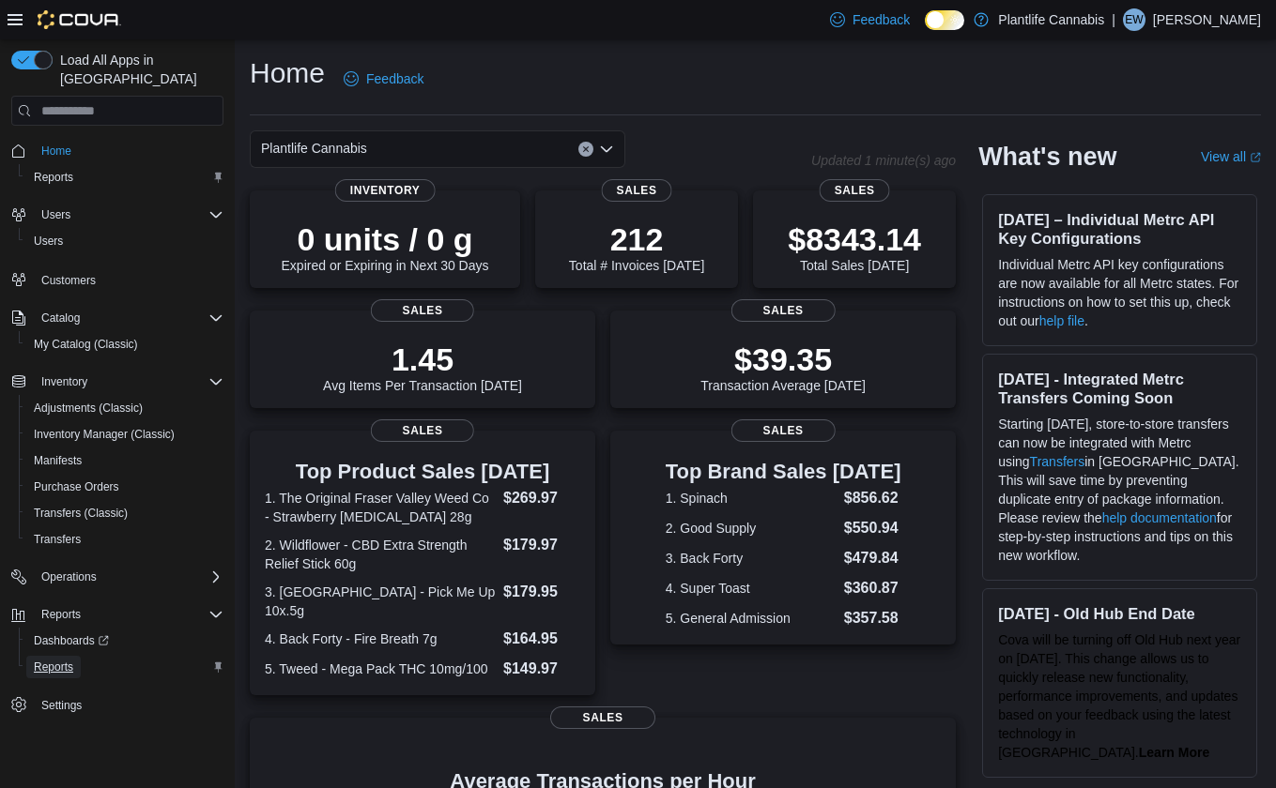
click at [53, 659] on span "Reports" at bounding box center [53, 667] width 39 height 23
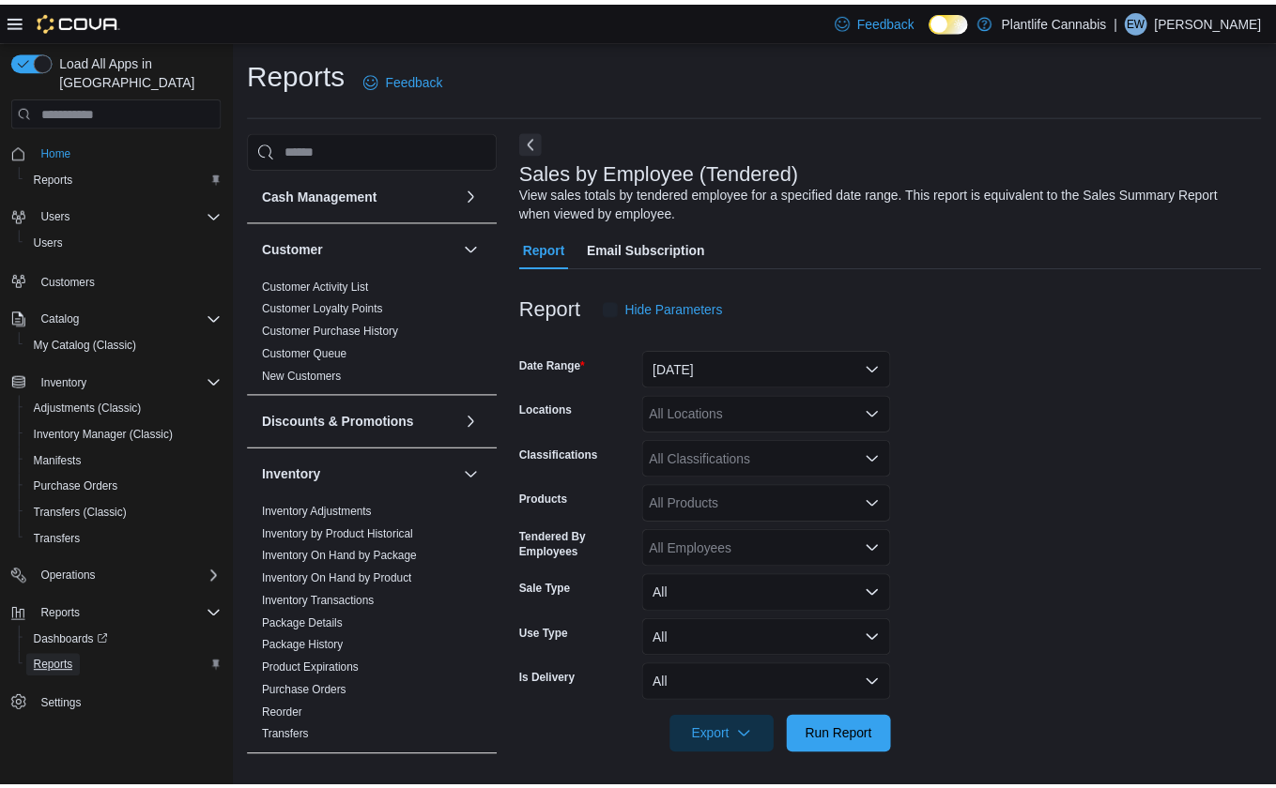
scroll to position [5, 0]
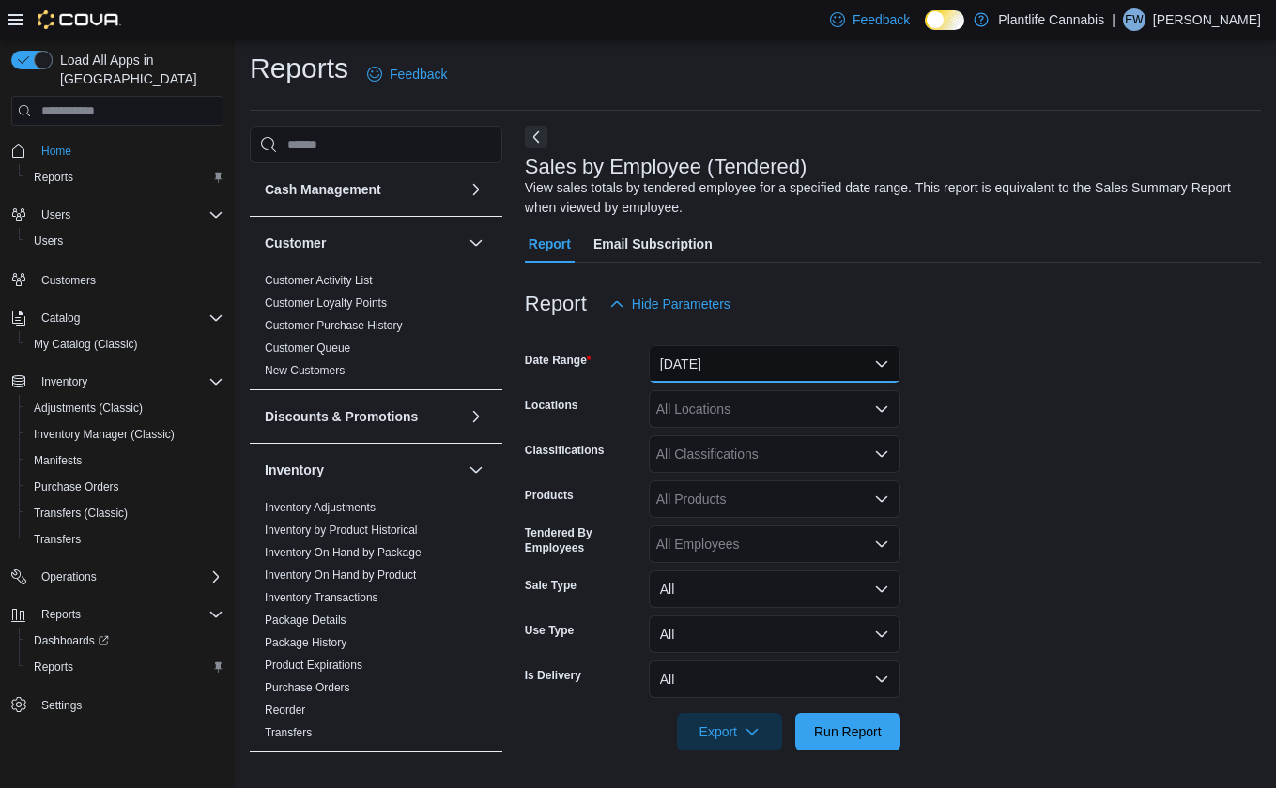
drag, startPoint x: 773, startPoint y: 356, endPoint x: 757, endPoint y: 380, distance: 29.2
click at [772, 356] on button "Yesterday" at bounding box center [775, 364] width 252 height 38
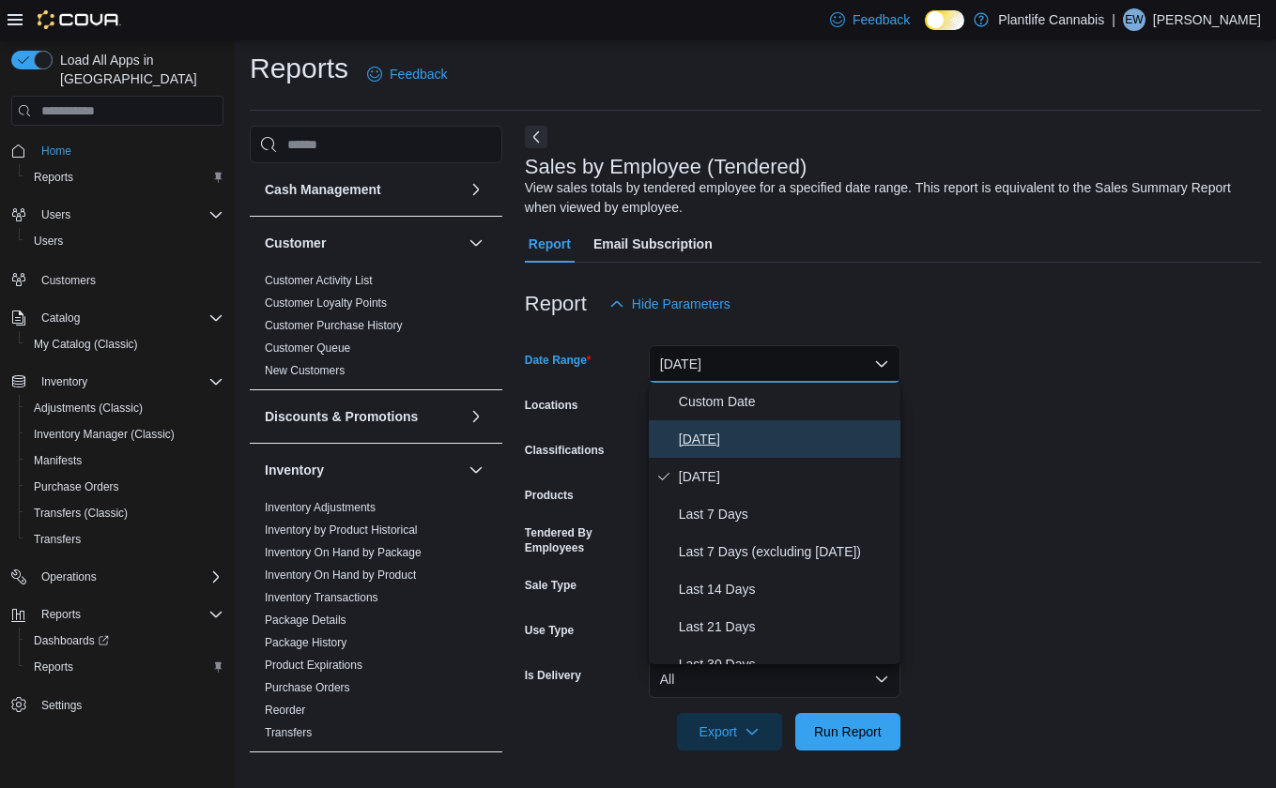
click at [731, 430] on span "Today" at bounding box center [786, 439] width 214 height 23
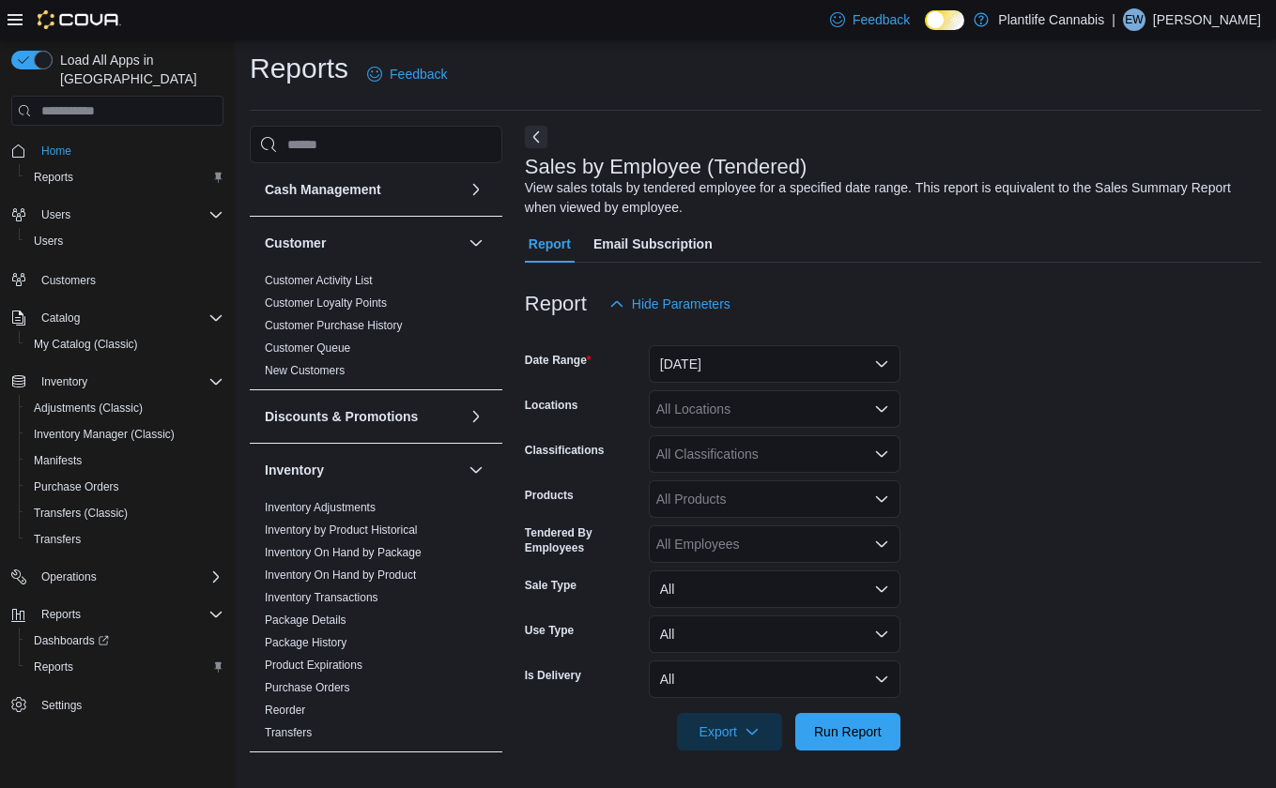
click at [721, 404] on div "All Locations" at bounding box center [775, 409] width 252 height 38
type input "***"
click at [727, 437] on span "Edmonton - Albany" at bounding box center [840, 441] width 285 height 19
click at [865, 751] on div at bounding box center [893, 762] width 736 height 23
click at [866, 746] on span "Run Report" at bounding box center [847, 731] width 83 height 38
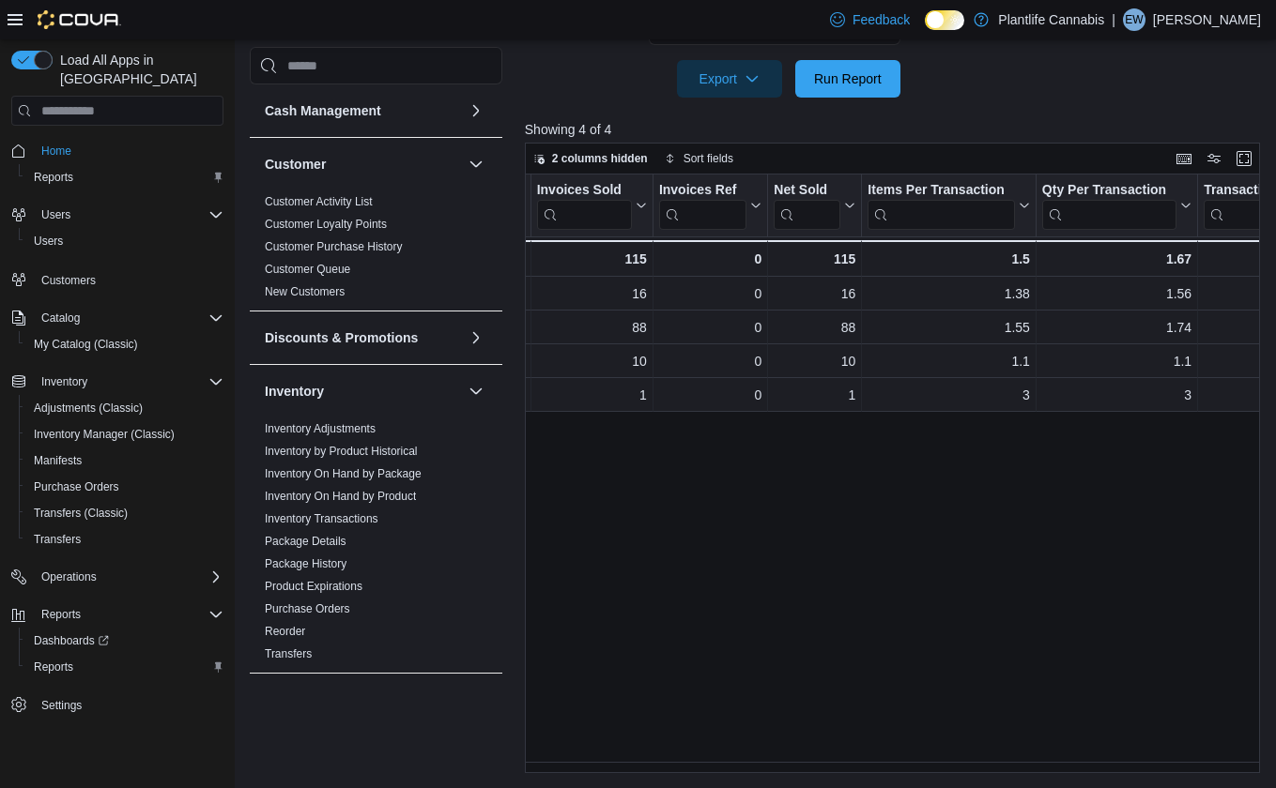
scroll to position [0, 302]
